Goal: Find specific page/section: Find specific page/section

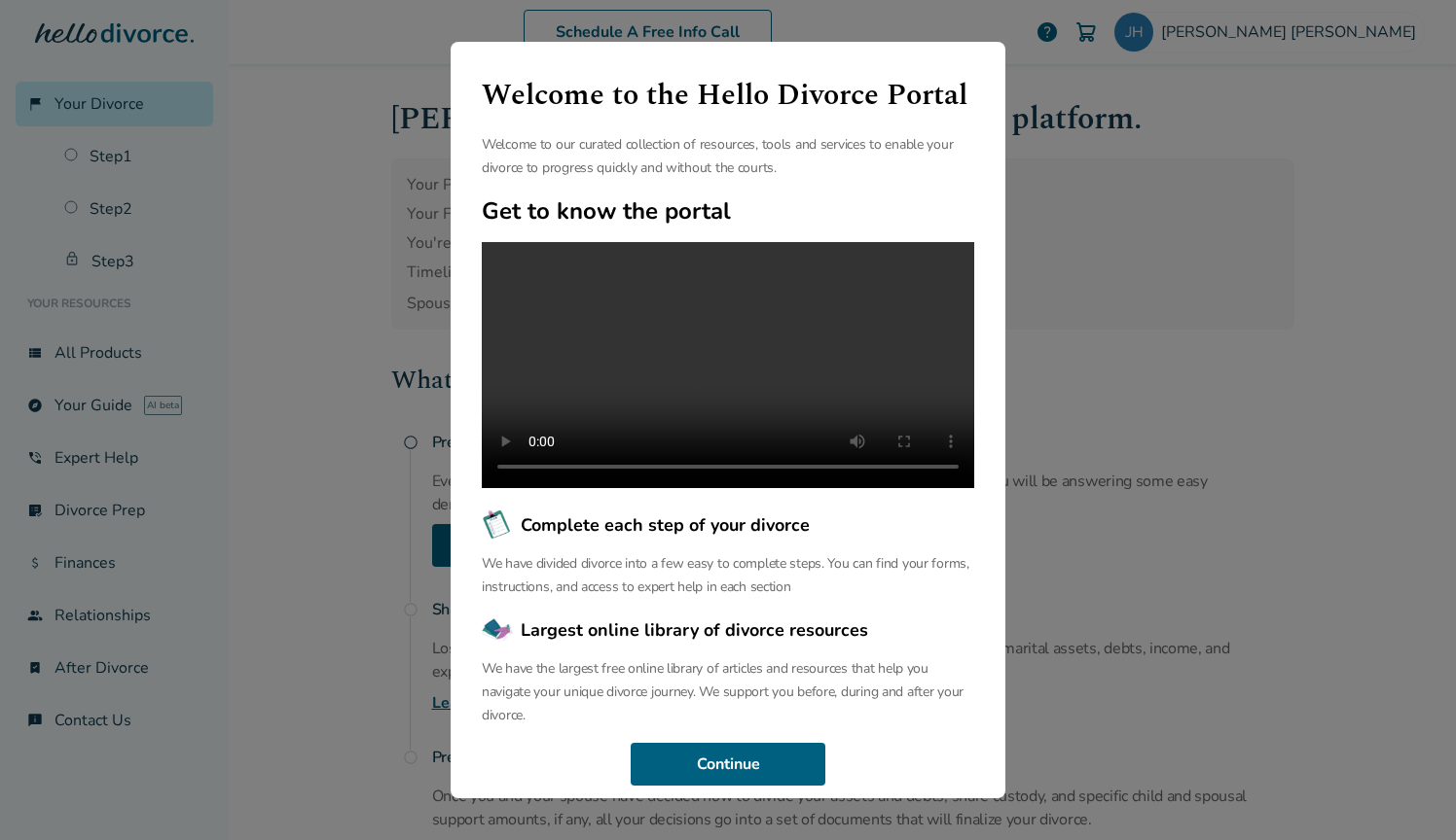
click at [1171, 242] on div "Welcome to the Hello Divorce Portal Welcome to our curated collection of resour…" at bounding box center [728, 420] width 1456 height 840
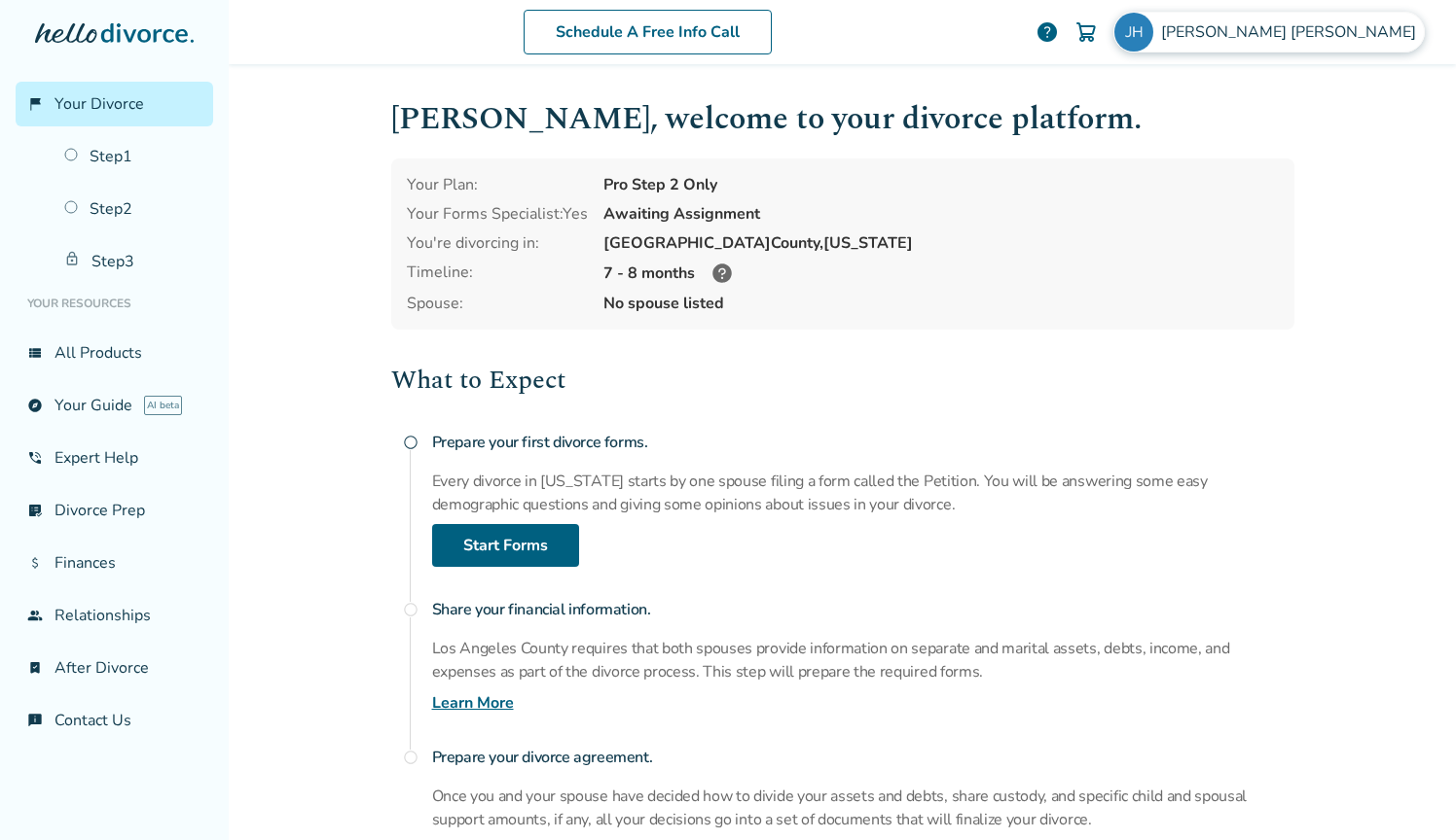
click at [1410, 29] on span "[PERSON_NAME]" at bounding box center [1292, 33] width 263 height 22
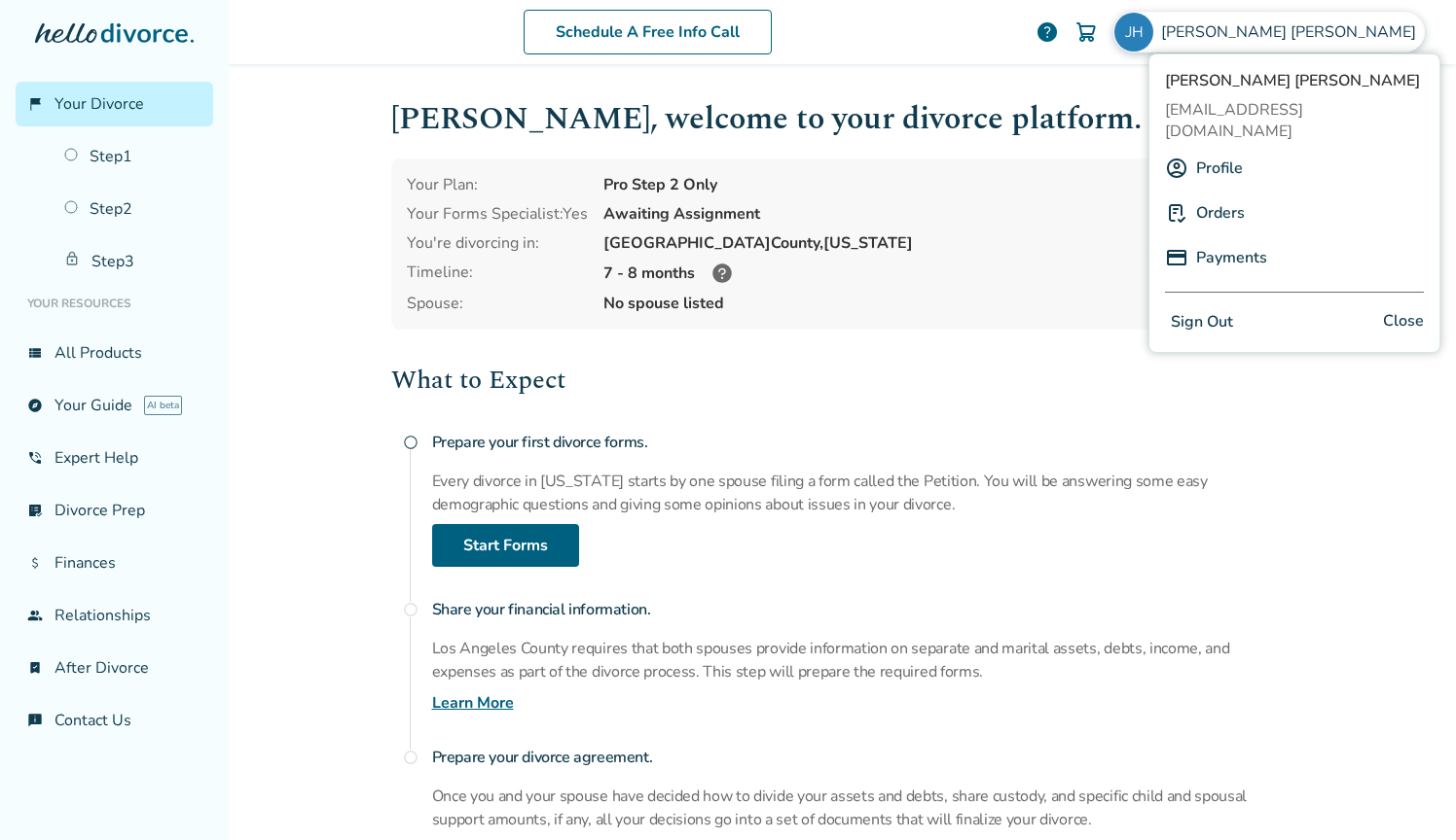
click at [1225, 150] on link "Profile" at bounding box center [1219, 168] width 47 height 37
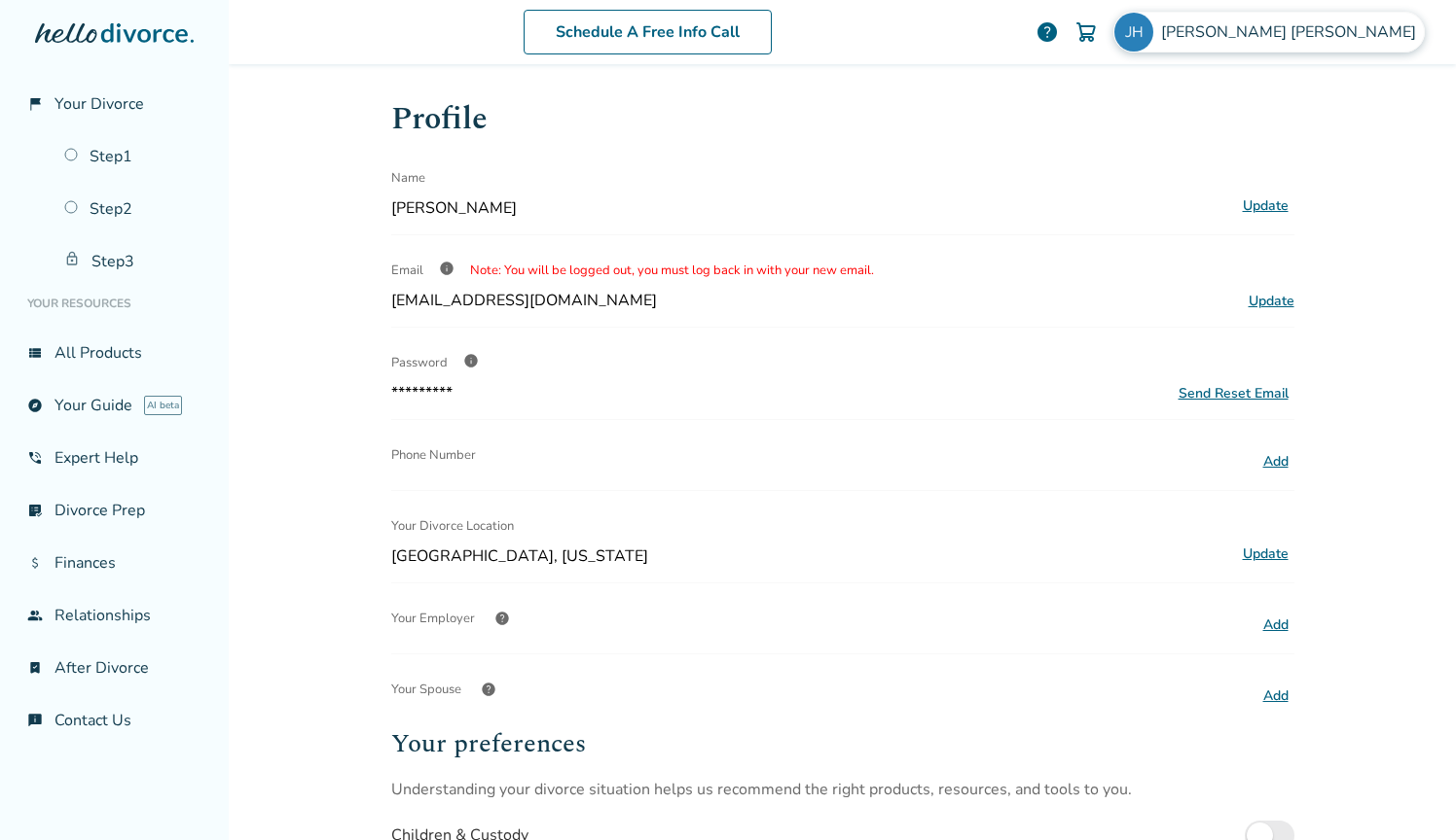
click at [1315, 39] on span "[PERSON_NAME]" at bounding box center [1292, 33] width 263 height 22
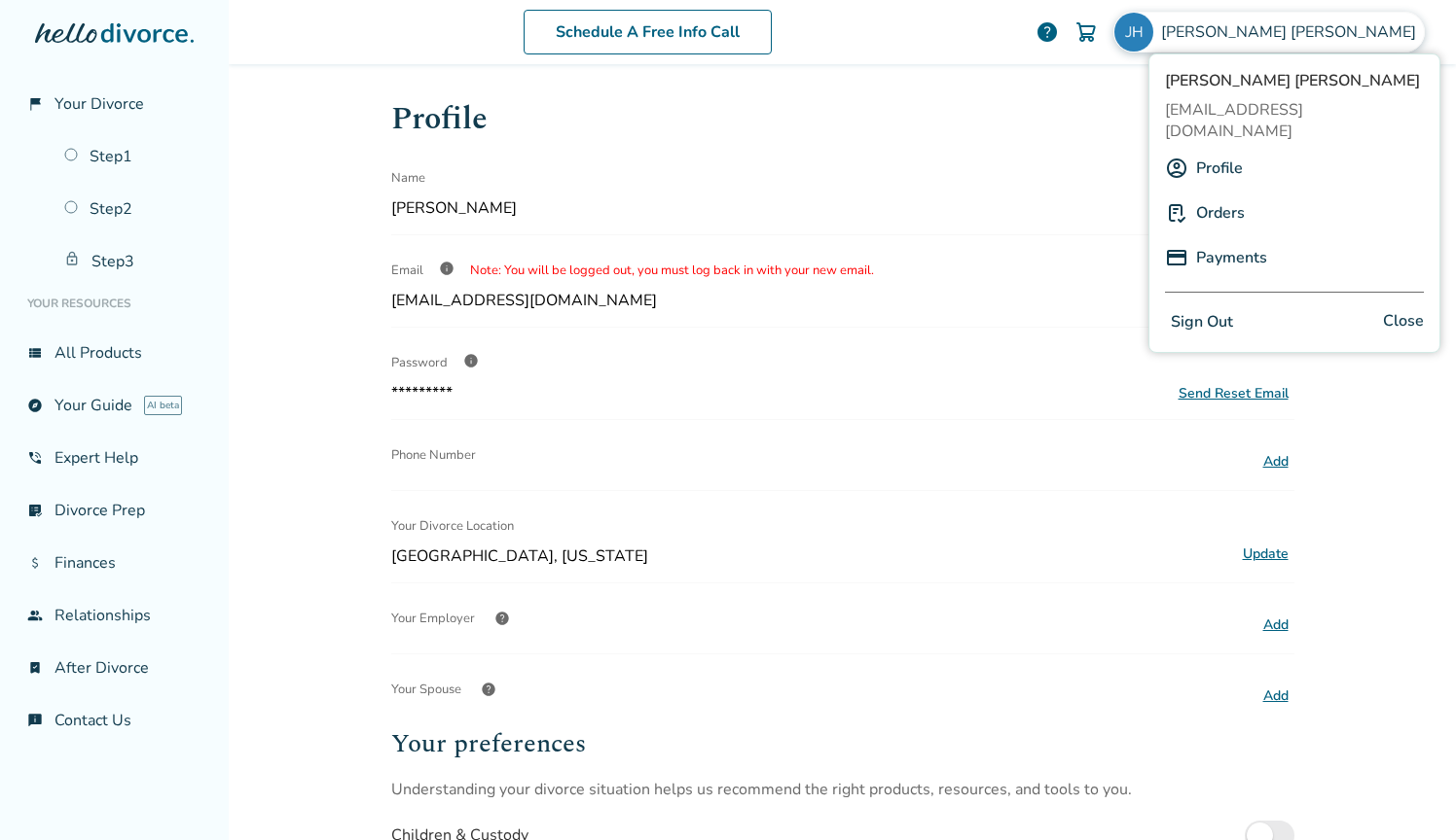
click at [1243, 199] on link "Orders" at bounding box center [1220, 212] width 49 height 37
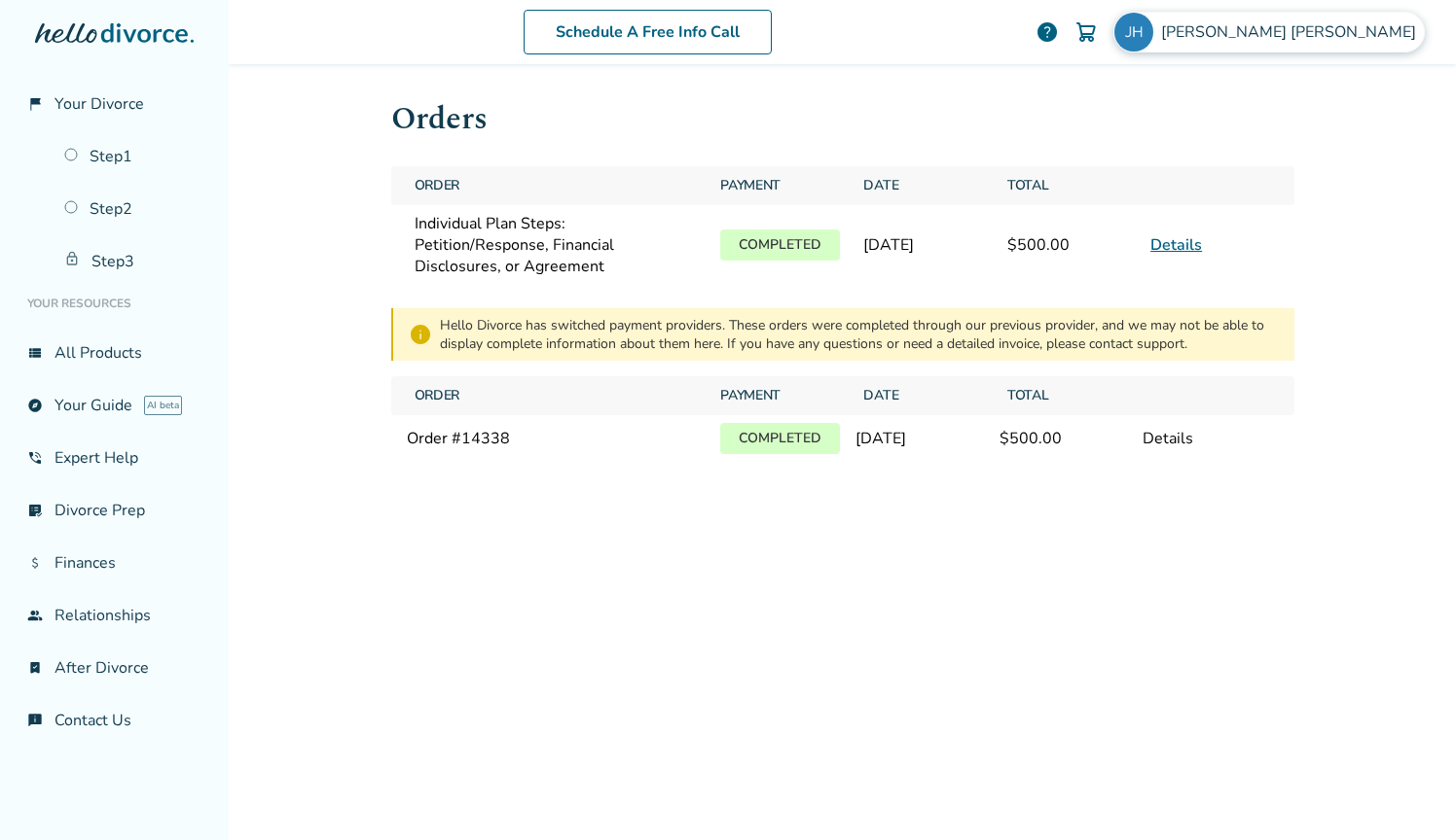
click at [1344, 20] on div "[PERSON_NAME]" at bounding box center [1268, 32] width 311 height 41
click at [1017, 33] on div "Schedule A Free Info Call" at bounding box center [648, 32] width 776 height 45
click at [137, 207] on link "Step 2" at bounding box center [133, 209] width 161 height 45
